Goal: Go to known website: Access a specific website the user already knows

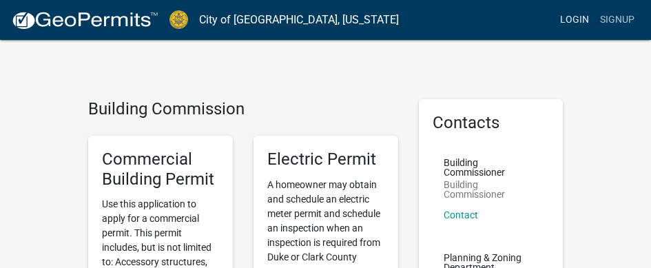
click at [555, 21] on link "Login" at bounding box center [575, 20] width 40 height 26
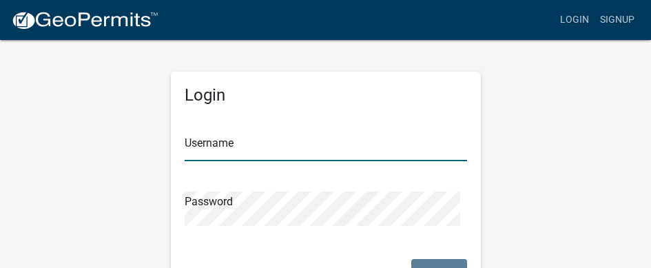
type input "Pinetree"
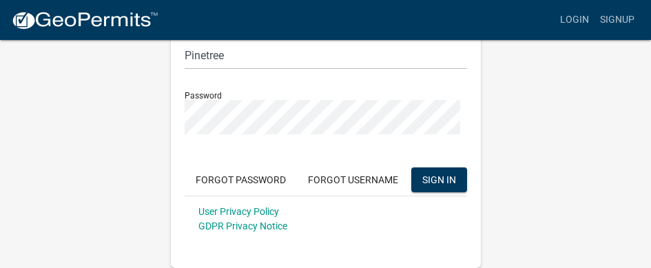
scroll to position [198, 0]
click at [422, 174] on span "SIGN IN" at bounding box center [439, 179] width 34 height 11
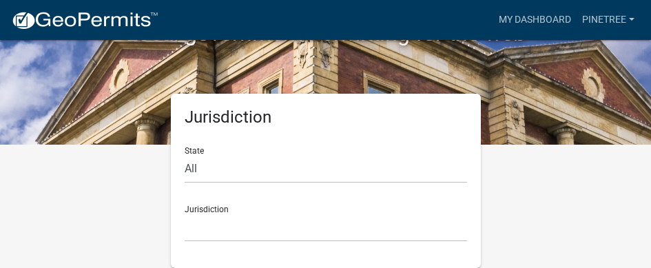
scroll to position [207, 0]
click at [298, 155] on select "All [US_STATE] [US_STATE] [US_STATE] [US_STATE] [US_STATE] [US_STATE] [US_STATE…" at bounding box center [326, 169] width 282 height 28
click at [550, 111] on div "Jurisdiction State All [US_STATE] [US_STATE] [US_STATE] [US_STATE] [US_STATE] […" at bounding box center [326, 181] width 496 height 174
click at [218, 195] on div "Jurisdiction [GEOGRAPHIC_DATA], [US_STATE] [GEOGRAPHIC_DATA], [US_STATE][PERSON…" at bounding box center [326, 218] width 282 height 48
click at [214, 214] on select "[GEOGRAPHIC_DATA], [US_STATE] [GEOGRAPHIC_DATA], [US_STATE][PERSON_NAME][GEOGRA…" at bounding box center [326, 228] width 282 height 28
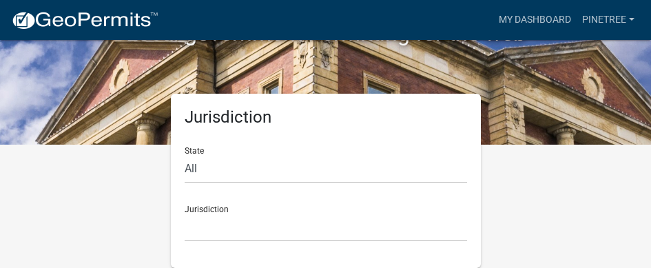
click at [547, 161] on div "Jurisdiction State All [US_STATE] [US_STATE] [US_STATE] [US_STATE] [US_STATE] […" at bounding box center [326, 181] width 496 height 174
click at [304, 157] on select "All [US_STATE] [US_STATE] [US_STATE] [US_STATE] [US_STATE] [US_STATE] [US_STATE…" at bounding box center [326, 169] width 282 height 28
click at [568, 214] on div "Jurisdiction State All [US_STATE] [US_STATE] [US_STATE] [US_STATE] [US_STATE] […" at bounding box center [326, 181] width 496 height 174
